Goal: Task Accomplishment & Management: Manage account settings

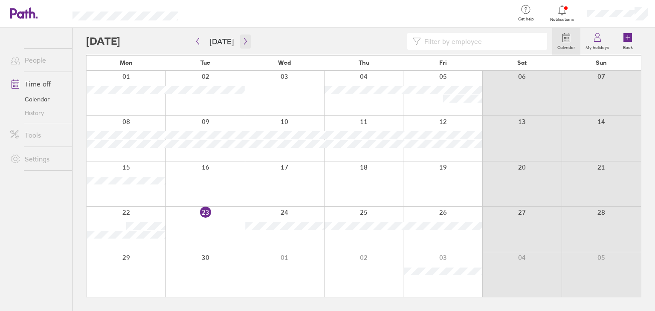
click at [242, 39] on icon "button" at bounding box center [245, 41] width 6 height 7
click at [607, 42] on link "My holidays" at bounding box center [598, 41] width 34 height 27
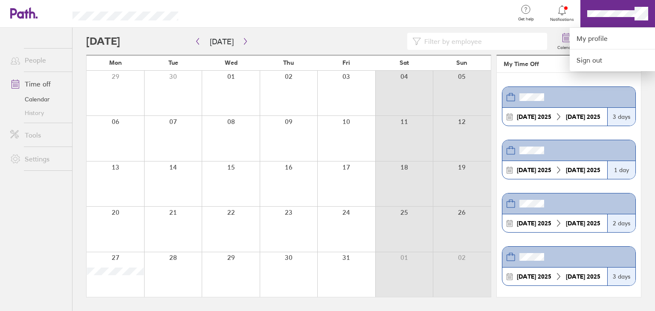
drag, startPoint x: 463, startPoint y: 6, endPoint x: 627, endPoint y: 15, distance: 163.7
click at [464, 6] on div at bounding box center [350, 14] width 316 height 28
click at [644, 13] on div at bounding box center [327, 155] width 655 height 311
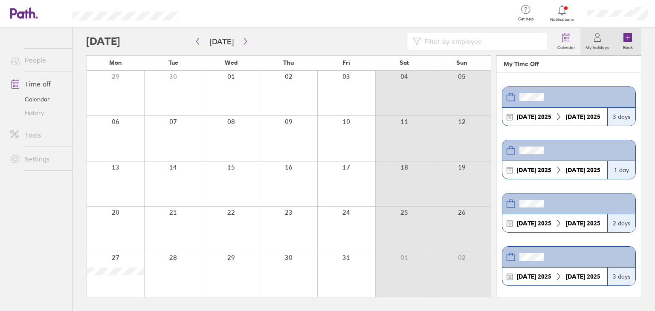
click at [633, 36] on link "Book" at bounding box center [627, 41] width 27 height 27
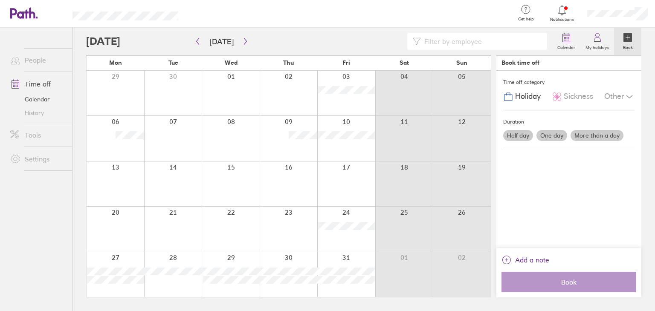
click at [555, 135] on label "One day" at bounding box center [552, 135] width 31 height 11
click at [0, 0] on input "One day" at bounding box center [0, 0] width 0 height 0
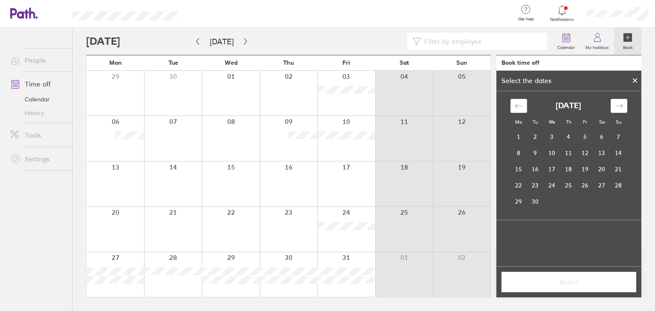
click at [636, 80] on icon at bounding box center [635, 80] width 3 height 3
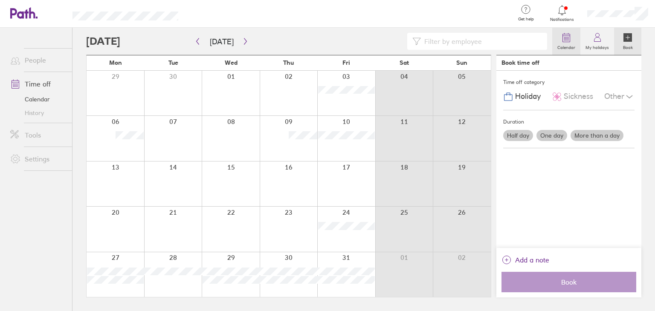
click at [574, 36] on link "Calendar" at bounding box center [567, 41] width 28 height 27
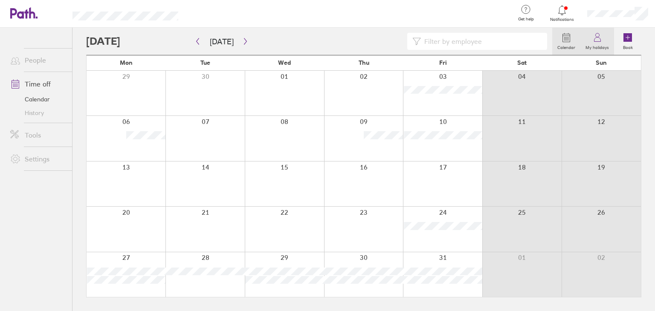
click at [594, 36] on icon at bounding box center [598, 37] width 10 height 10
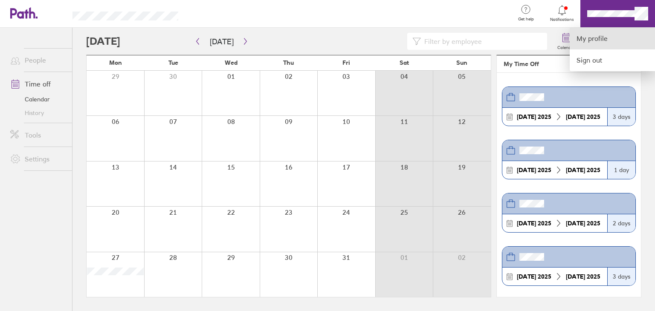
click at [595, 37] on link "My profile" at bounding box center [612, 39] width 85 height 22
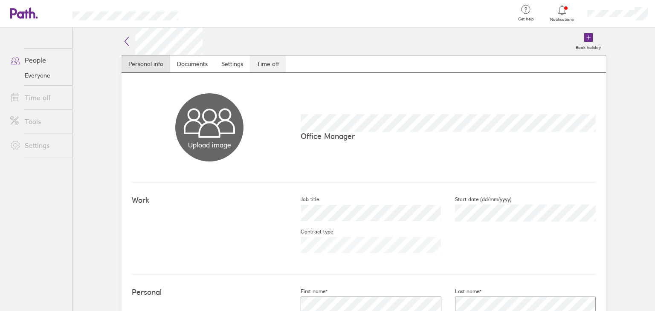
click at [262, 62] on link "Time off" at bounding box center [268, 63] width 36 height 17
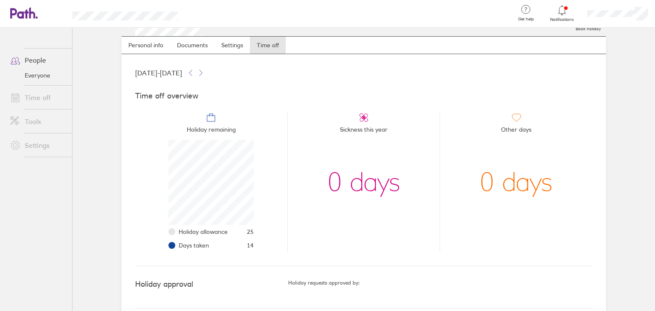
scroll to position [29, 0]
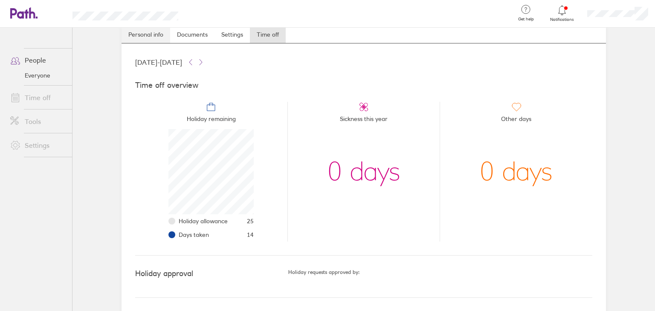
drag, startPoint x: 147, startPoint y: 32, endPoint x: 154, endPoint y: 32, distance: 6.8
click at [147, 32] on link "Personal info" at bounding box center [146, 34] width 49 height 17
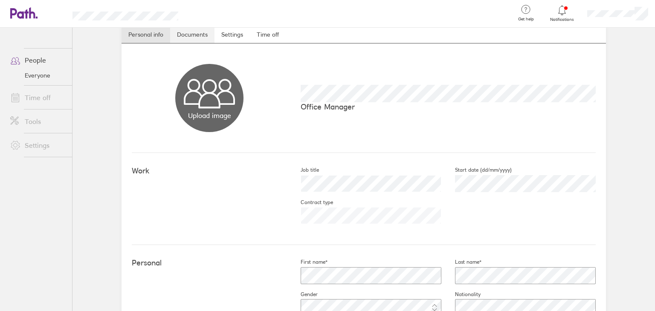
click at [188, 33] on link "Documents" at bounding box center [192, 34] width 44 height 17
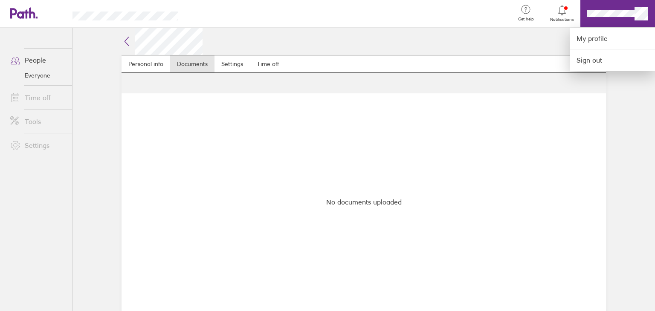
click at [94, 81] on div at bounding box center [327, 155] width 655 height 311
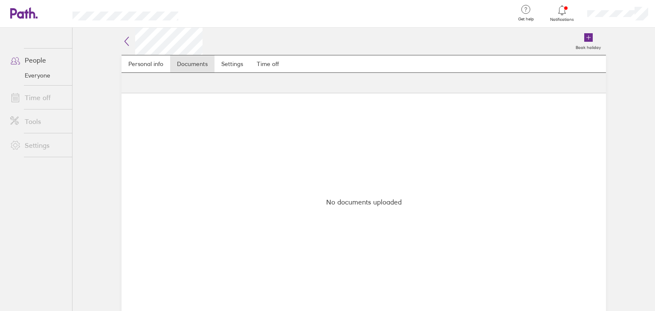
click at [35, 101] on link "Time off" at bounding box center [37, 97] width 69 height 17
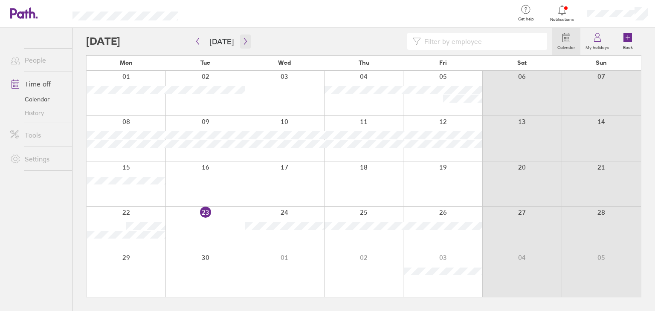
click at [247, 40] on button "button" at bounding box center [245, 42] width 11 height 14
click at [382, 232] on div at bounding box center [363, 229] width 79 height 45
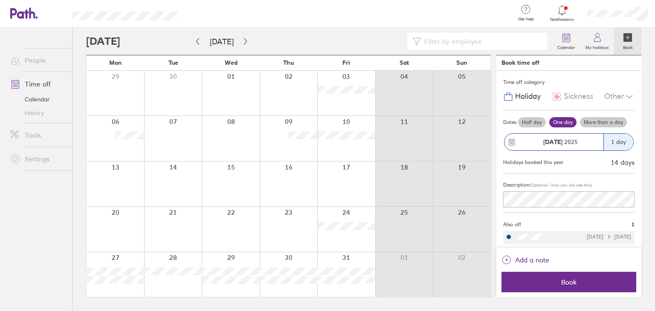
click at [529, 123] on label "Half day" at bounding box center [532, 122] width 28 height 10
click at [0, 0] on input "Half day" at bounding box center [0, 0] width 0 height 0
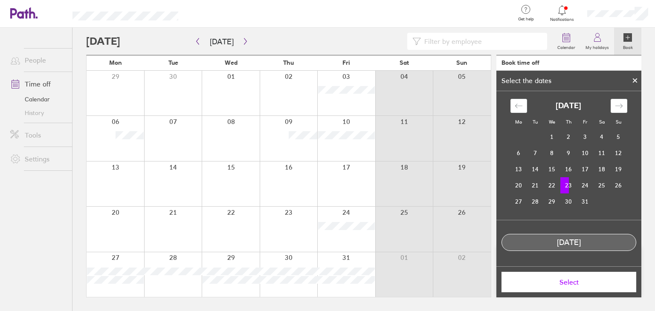
scroll to position [22, 0]
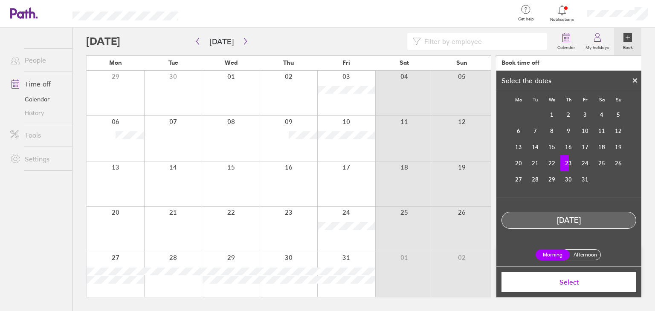
click at [577, 261] on div "Morning Afternoon" at bounding box center [569, 255] width 74 height 25
click at [578, 256] on label "Afternoon" at bounding box center [585, 255] width 34 height 10
click at [0, 0] on input "Afternoon" at bounding box center [0, 0] width 0 height 0
click at [562, 290] on button "Select" at bounding box center [569, 282] width 135 height 20
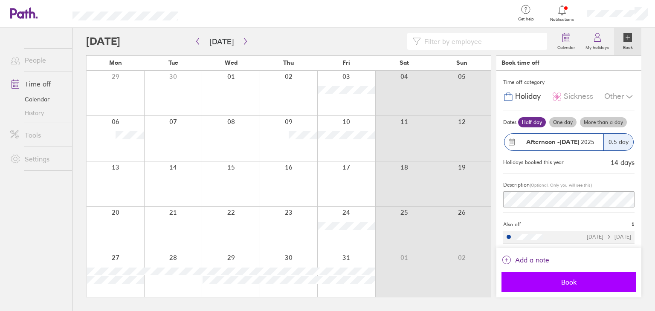
click at [574, 279] on span "Book" at bounding box center [569, 283] width 123 height 8
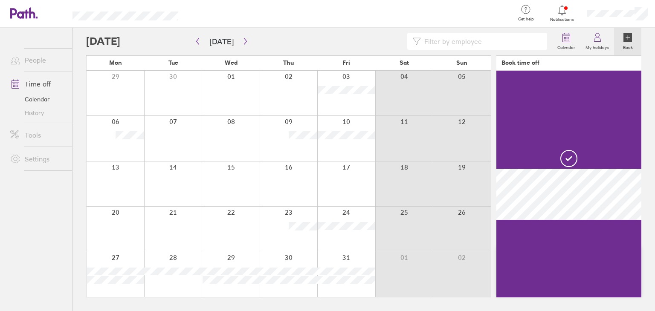
click at [338, 238] on div at bounding box center [346, 229] width 58 height 45
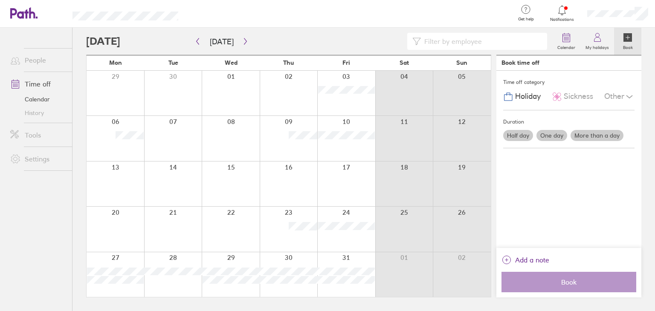
click at [338, 234] on div at bounding box center [346, 229] width 58 height 45
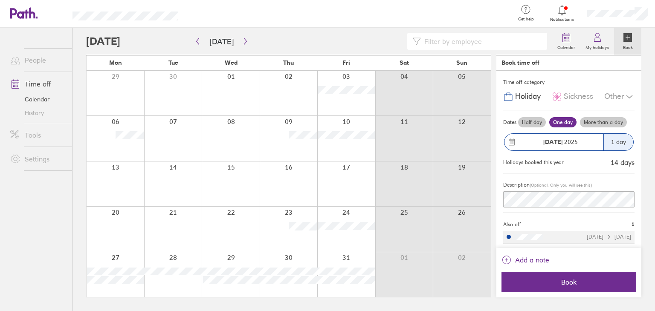
click at [560, 121] on label "One day" at bounding box center [563, 122] width 27 height 10
click at [0, 0] on input "One day" at bounding box center [0, 0] width 0 height 0
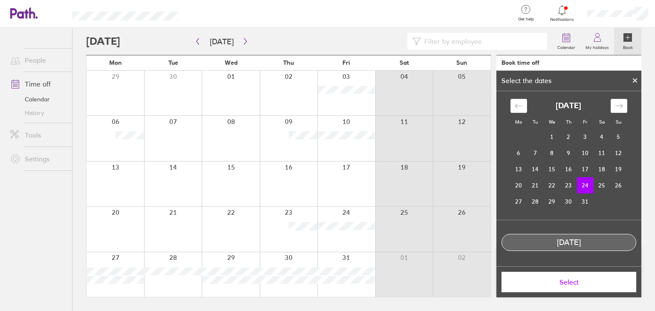
click at [568, 277] on button "Select" at bounding box center [569, 282] width 135 height 20
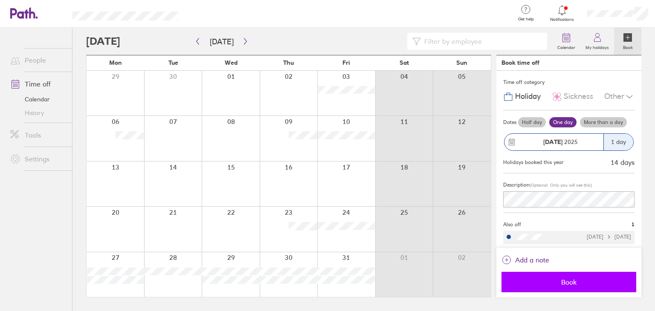
click at [563, 284] on span "Book" at bounding box center [569, 283] width 123 height 8
